Goal: Task Accomplishment & Management: Manage account settings

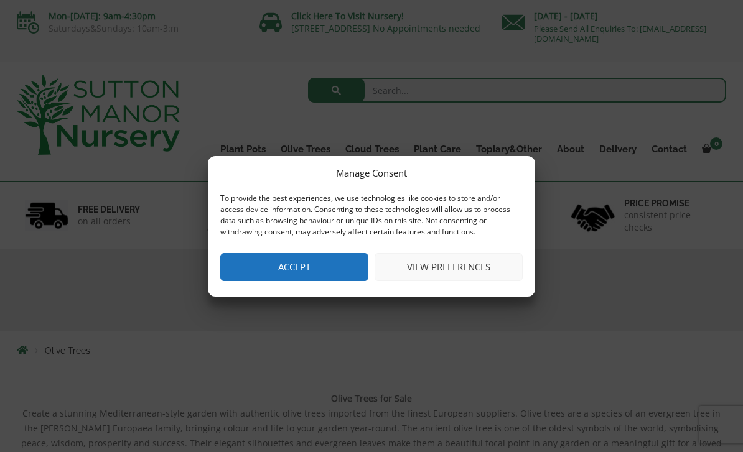
click at [447, 268] on button "View preferences" at bounding box center [448, 267] width 148 height 28
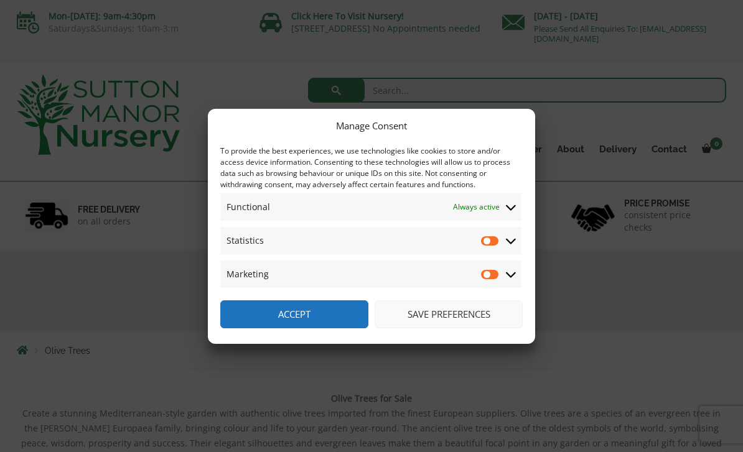
click at [485, 246] on input "Statistics" at bounding box center [490, 241] width 19 height 12
checkbox input "true"
click at [481, 279] on input "Marketing" at bounding box center [490, 274] width 19 height 12
click at [491, 272] on input "Marketing" at bounding box center [490, 274] width 19 height 12
checkbox input "false"
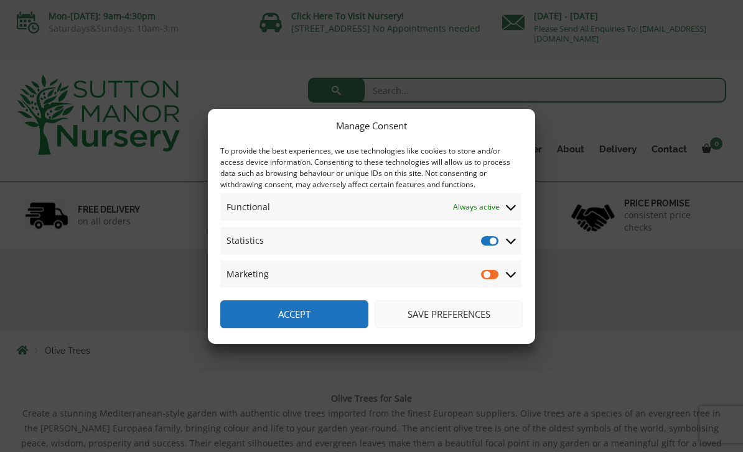
click at [490, 243] on input "Statistics" at bounding box center [490, 241] width 19 height 12
checkbox input "false"
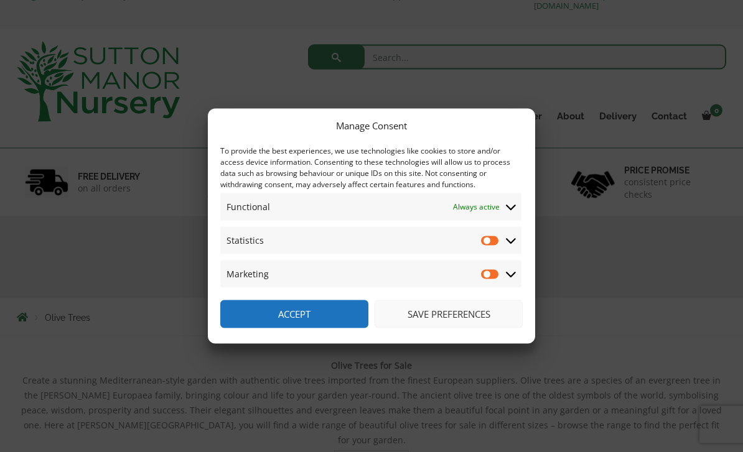
scroll to position [34, 0]
click at [430, 327] on button "Save preferences" at bounding box center [448, 314] width 148 height 28
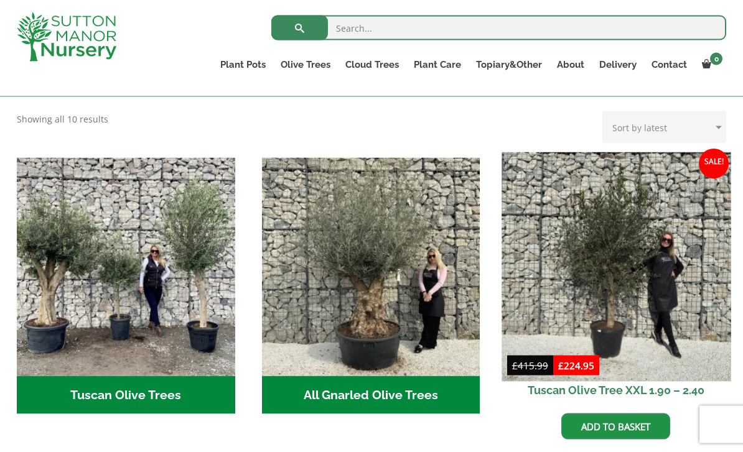
scroll to position [401, 0]
click at [630, 295] on img at bounding box center [615, 266] width 229 height 229
